Goal: Information Seeking & Learning: Learn about a topic

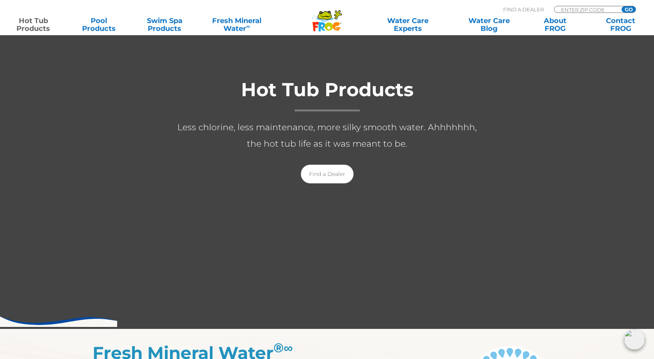
scroll to position [117, 0]
click at [326, 172] on link "Find a Dealer" at bounding box center [327, 173] width 53 height 19
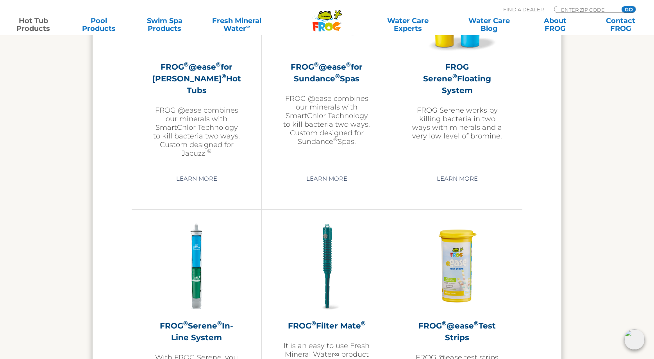
scroll to position [1368, 0]
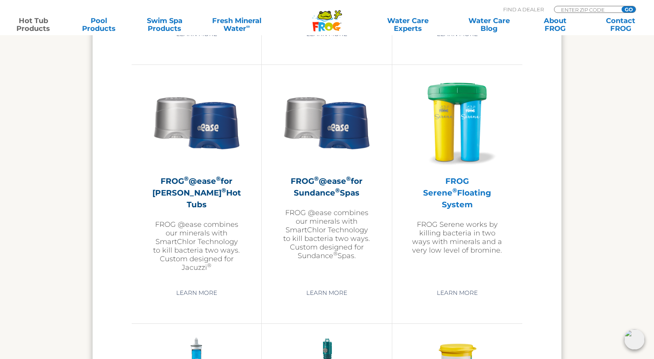
click at [473, 189] on h2 "FROG Serene ® Floating System" at bounding box center [457, 192] width 91 height 35
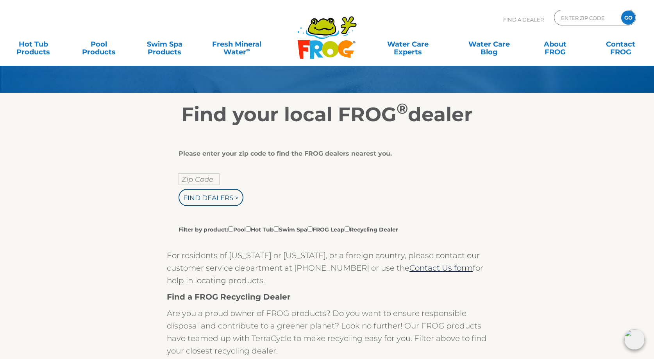
scroll to position [78, 0]
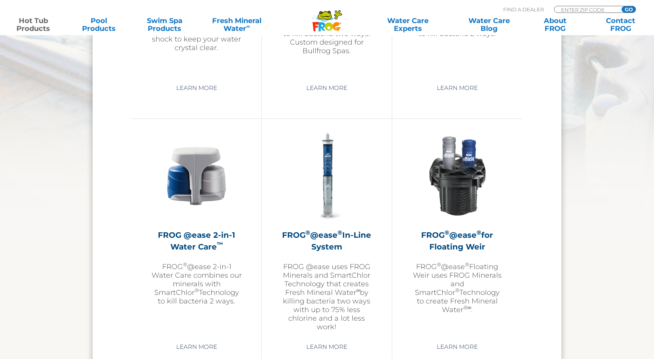
scroll to position [821, 0]
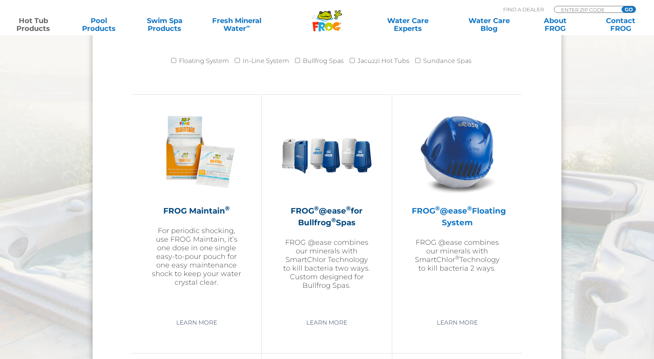
click at [449, 207] on h2 "FROG ® @ease ® Floating System" at bounding box center [457, 216] width 91 height 23
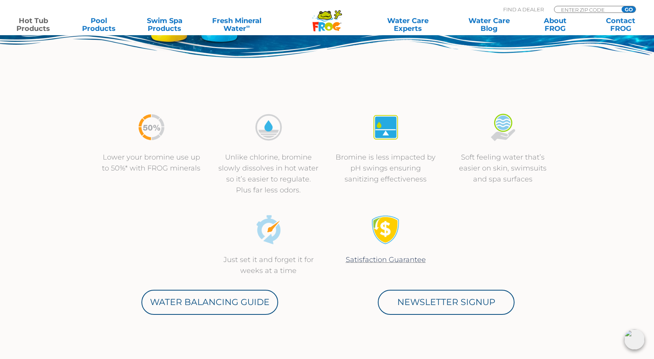
scroll to position [195, 0]
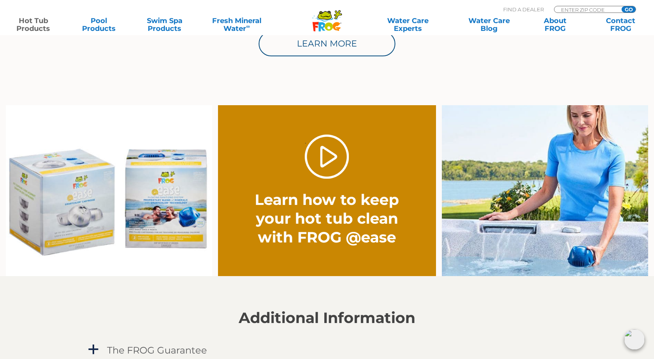
scroll to position [547, 0]
